Goal: Task Accomplishment & Management: Manage account settings

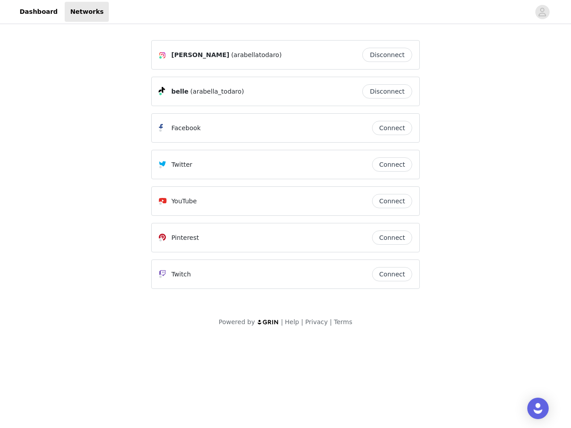
click at [286, 169] on div "Twitter" at bounding box center [265, 164] width 213 height 11
click at [286, 12] on div at bounding box center [319, 12] width 421 height 20
click at [542, 12] on icon "avatar" at bounding box center [542, 12] width 8 height 14
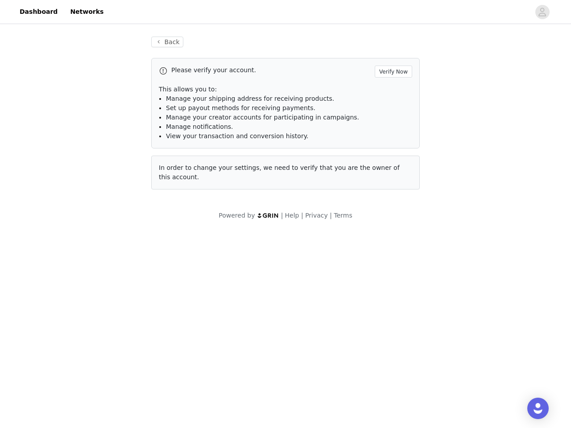
click at [389, 91] on p "This allows you to:" at bounding box center [285, 89] width 253 height 9
click at [392, 128] on li "Manage notifications." at bounding box center [289, 126] width 246 height 9
click at [392, 165] on span "In order to change your settings, we need to verify that you are the owner of t…" at bounding box center [279, 172] width 241 height 17
click at [392, 201] on div "Back Please verify your account. Verify Now This allows you to: Manage your shi…" at bounding box center [286, 118] width 290 height 185
click at [392, 238] on body "Dashboard Networks Back Please verify your account. Verify Now This allows you …" at bounding box center [285, 214] width 571 height 428
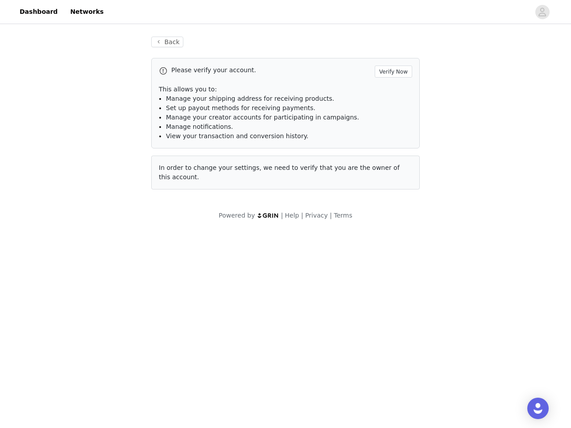
click at [392, 274] on body "Dashboard Networks Back Please verify your account. Verify Now This allows you …" at bounding box center [285, 214] width 571 height 428
